Goal: Information Seeking & Learning: Learn about a topic

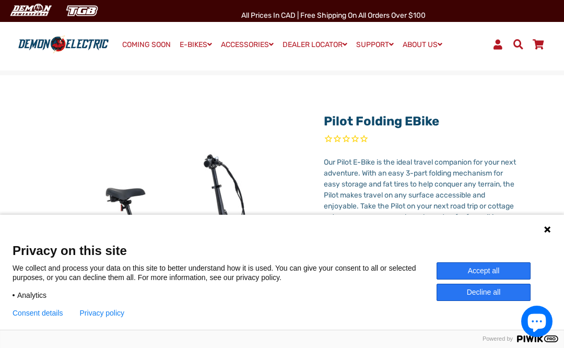
click at [547, 232] on icon at bounding box center [547, 229] width 8 height 8
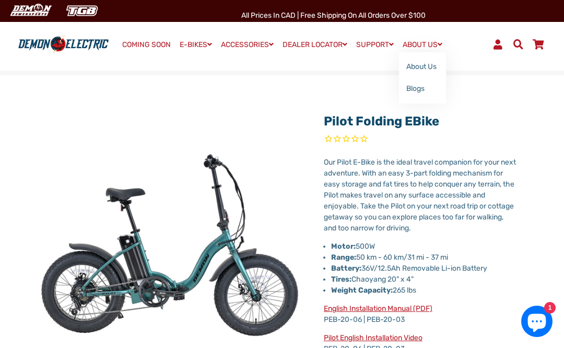
click at [423, 67] on link "About Us" at bounding box center [422, 67] width 47 height 22
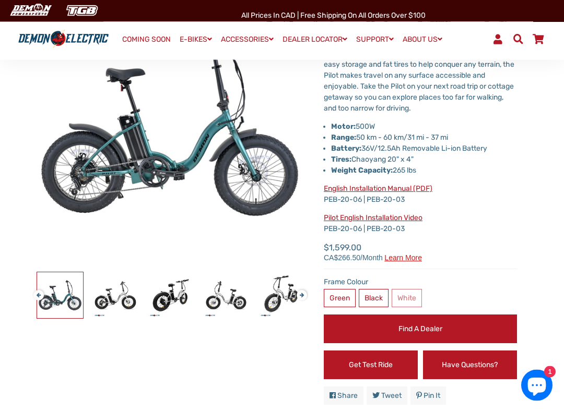
scroll to position [120, 0]
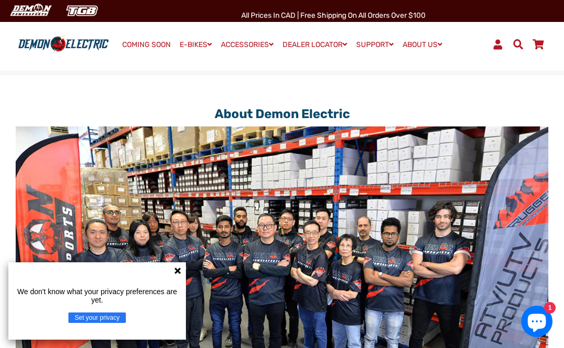
click at [174, 271] on icon at bounding box center [177, 270] width 8 height 8
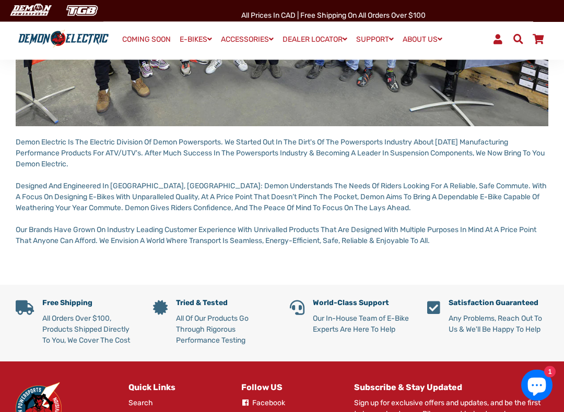
scroll to position [300, 0]
click at [537, 265] on main "About Demon Electric Demon Electric Is The Electric Division Of Demon Powerspor…" at bounding box center [282, 30] width 564 height 510
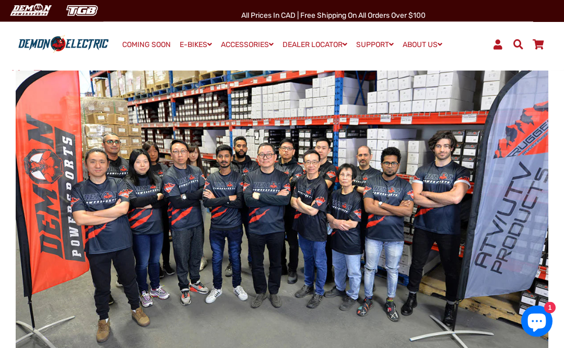
scroll to position [0, 0]
